Goal: Navigation & Orientation: Understand site structure

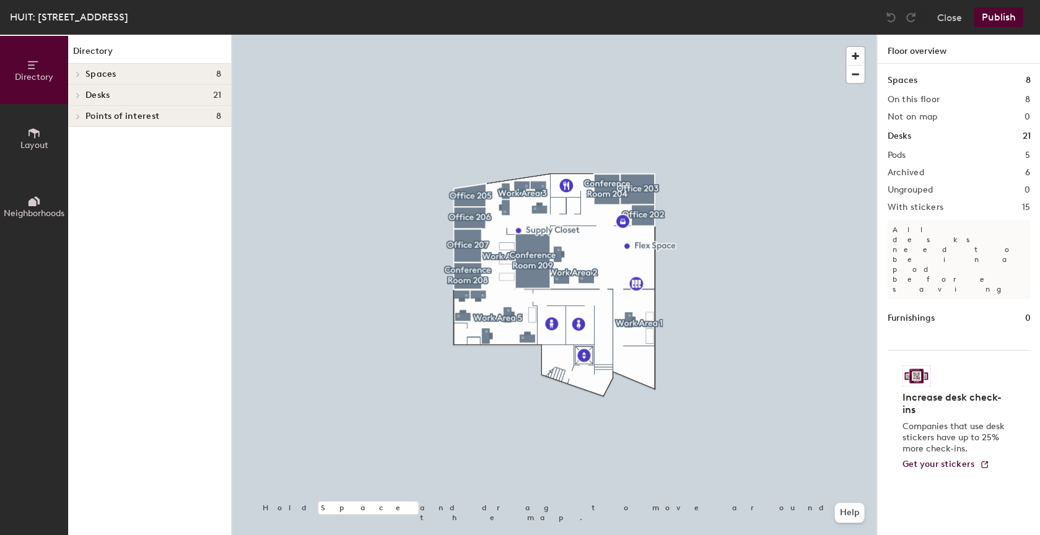
drag, startPoint x: 41, startPoint y: 146, endPoint x: 55, endPoint y: 144, distance: 13.8
click at [41, 146] on span "Layout" at bounding box center [34, 145] width 28 height 11
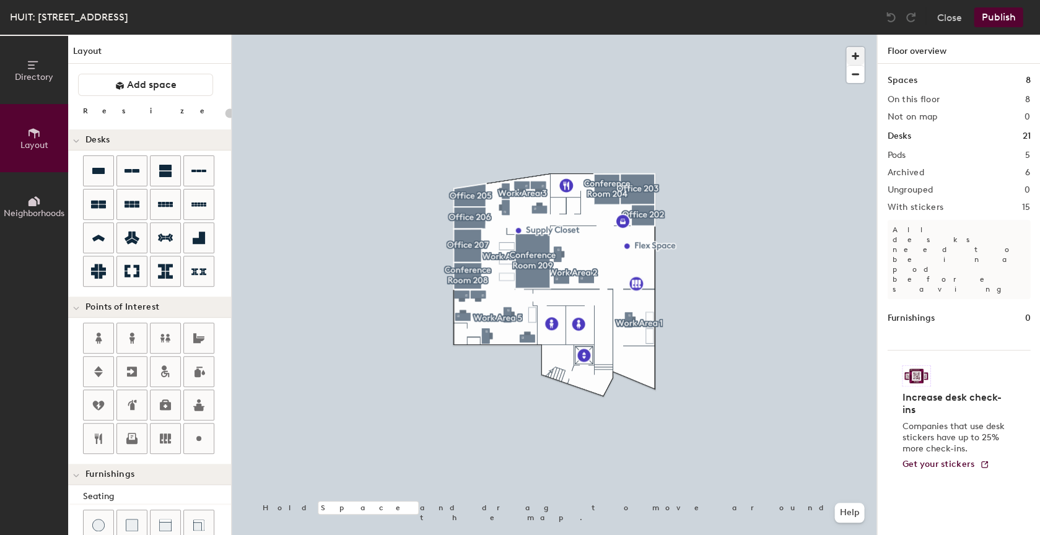
click at [854, 51] on span "button" at bounding box center [855, 56] width 18 height 18
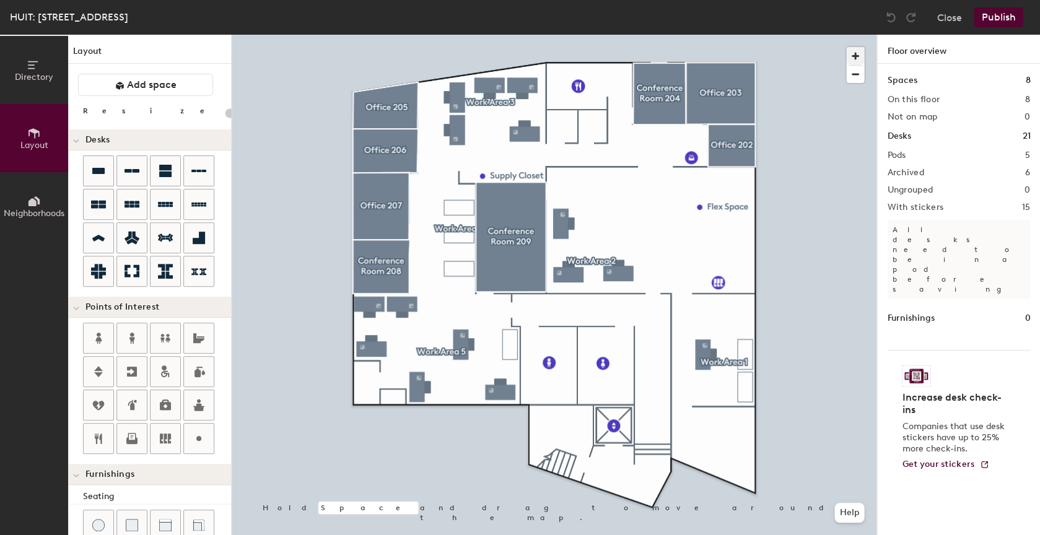
click at [672, 35] on div at bounding box center [554, 35] width 645 height 0
click at [53, 93] on button "Directory" at bounding box center [34, 70] width 68 height 68
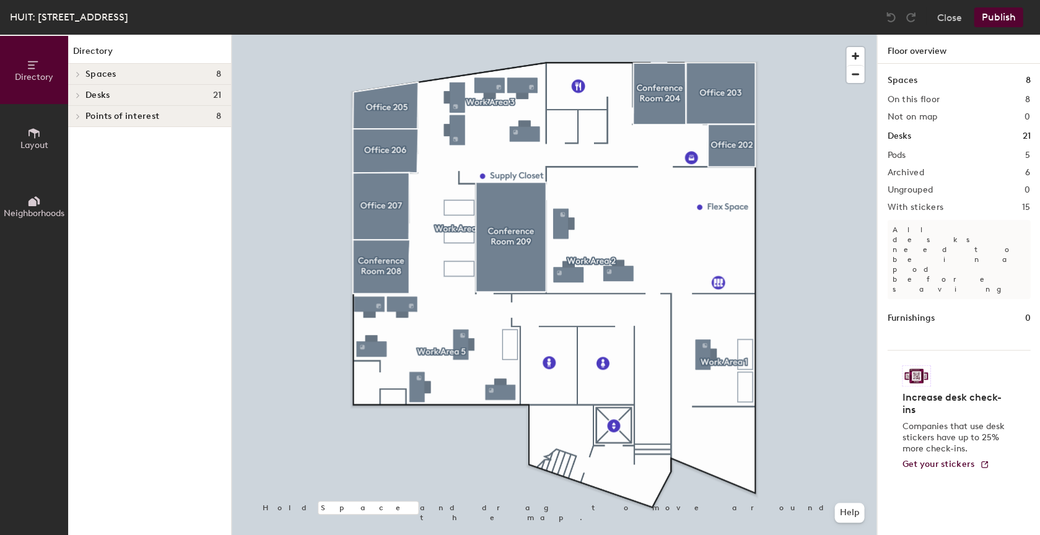
click at [41, 194] on button "Neighborhoods" at bounding box center [34, 206] width 68 height 68
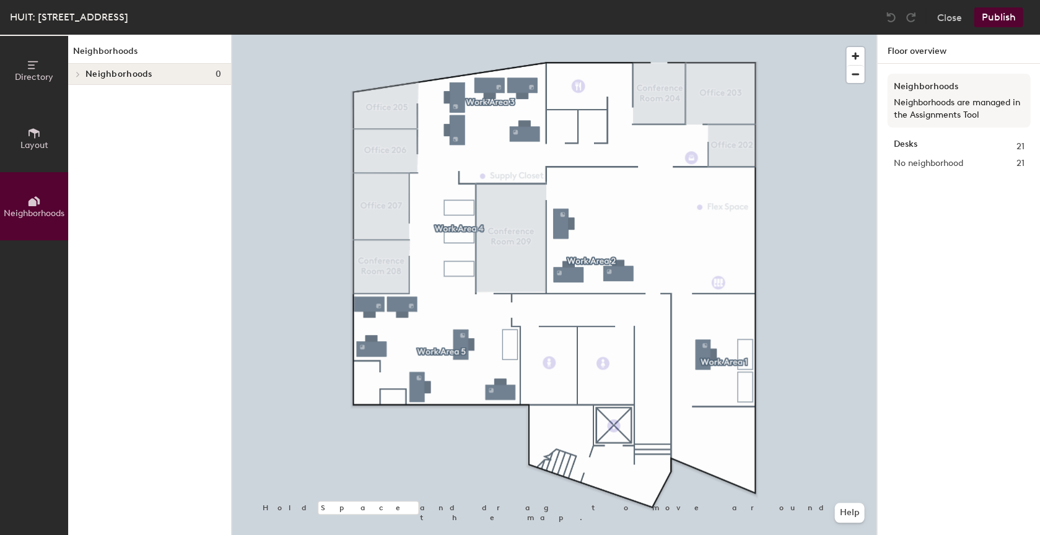
click at [40, 147] on span "Layout" at bounding box center [34, 145] width 28 height 11
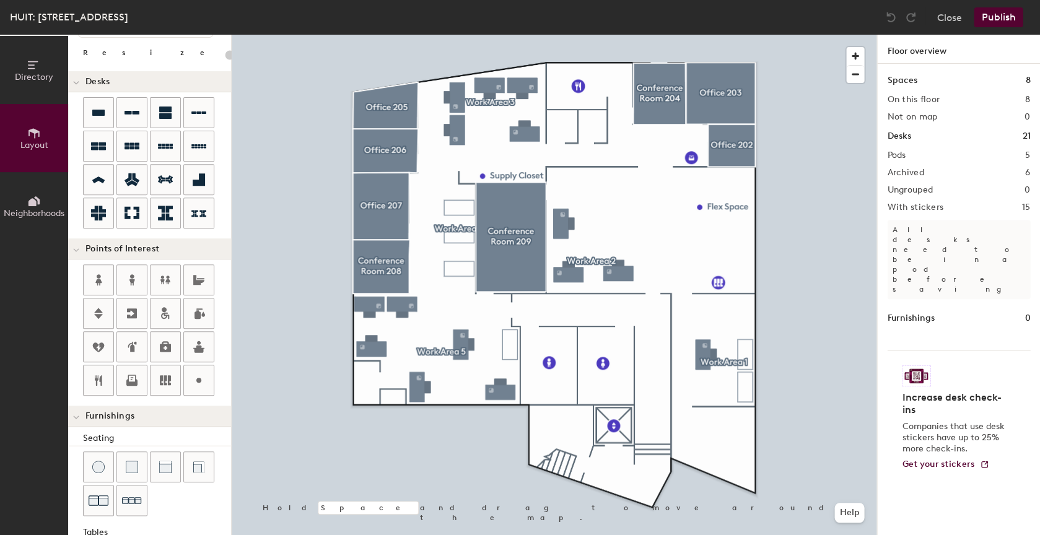
scroll to position [62, 0]
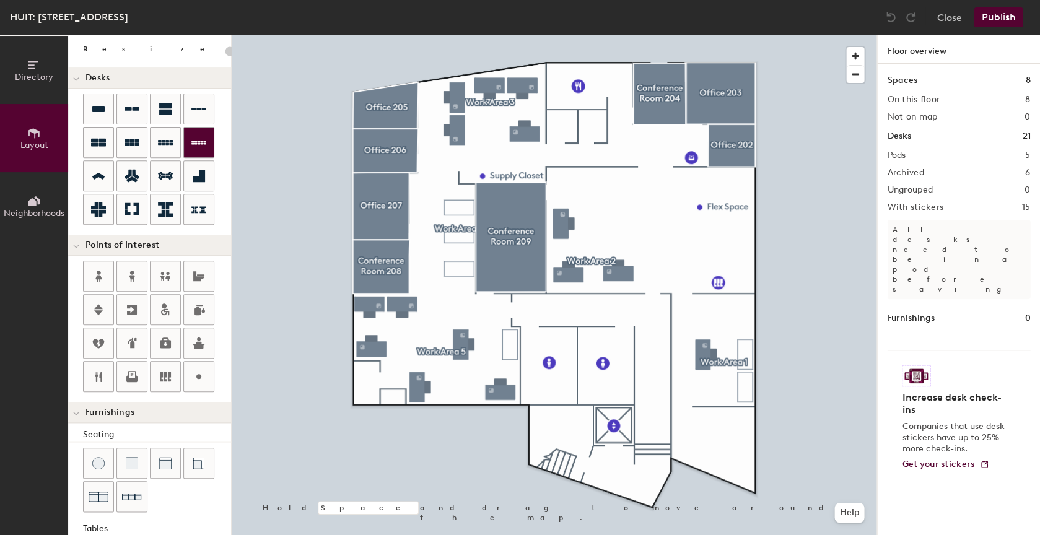
drag, startPoint x: 102, startPoint y: 116, endPoint x: 188, endPoint y: 135, distance: 88.7
click at [103, 116] on div at bounding box center [99, 109] width 30 height 30
type input "160"
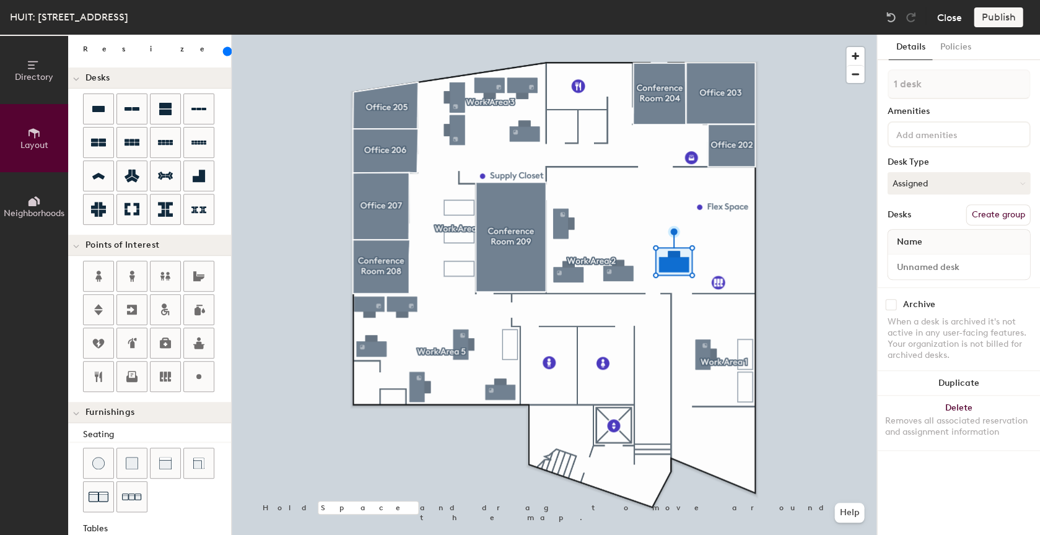
click at [950, 21] on button "Close" at bounding box center [949, 17] width 25 height 20
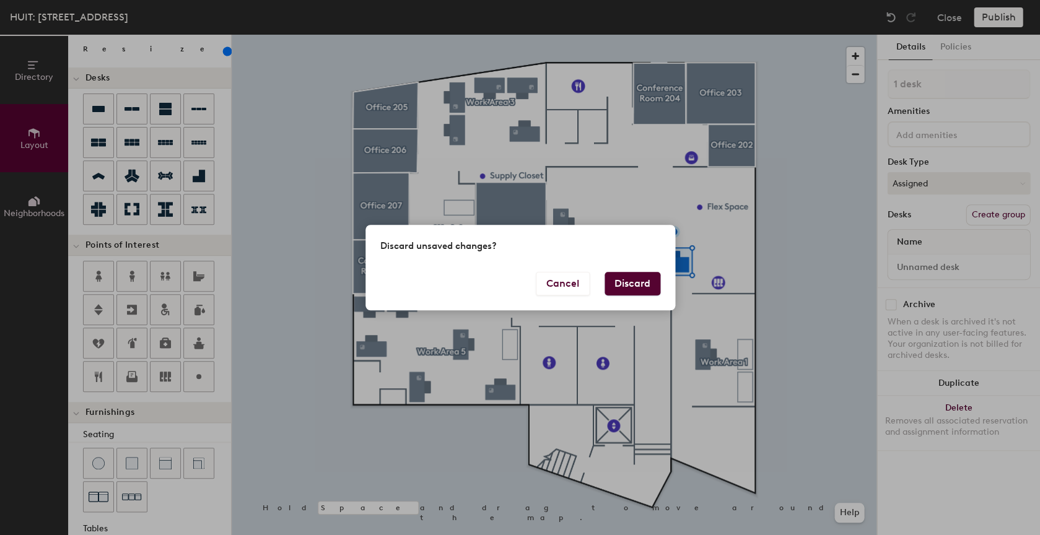
click at [638, 282] on button "Discard" at bounding box center [633, 284] width 56 height 24
